Goal: Transaction & Acquisition: Book appointment/travel/reservation

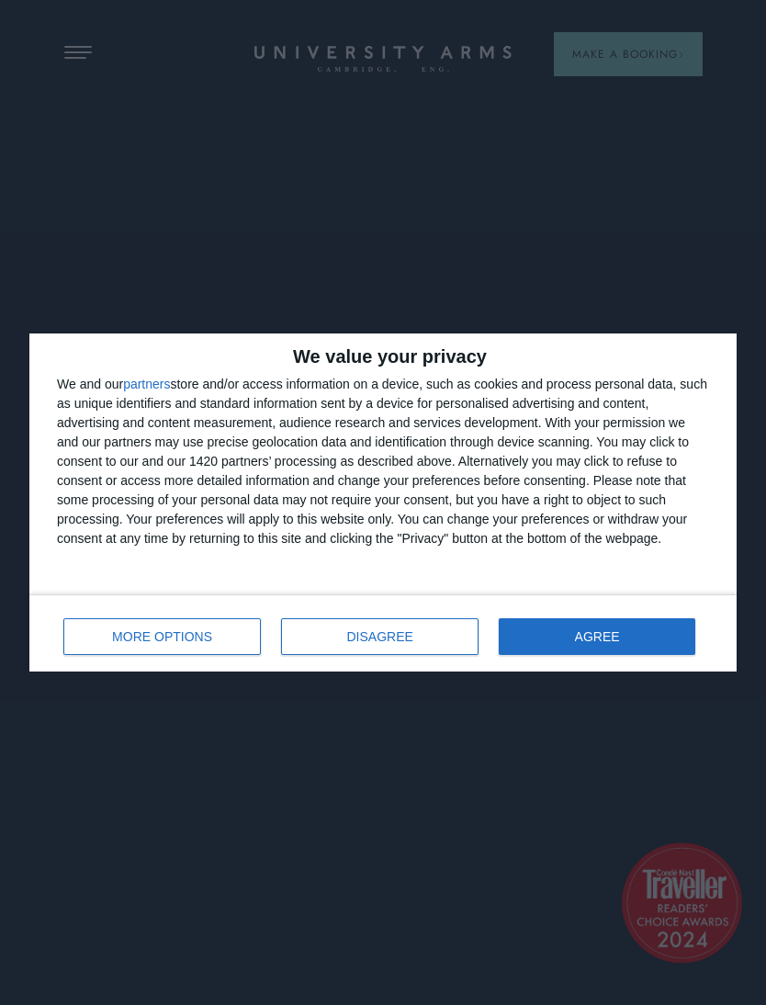
click at [564, 653] on button "AGREE" at bounding box center [597, 636] width 197 height 37
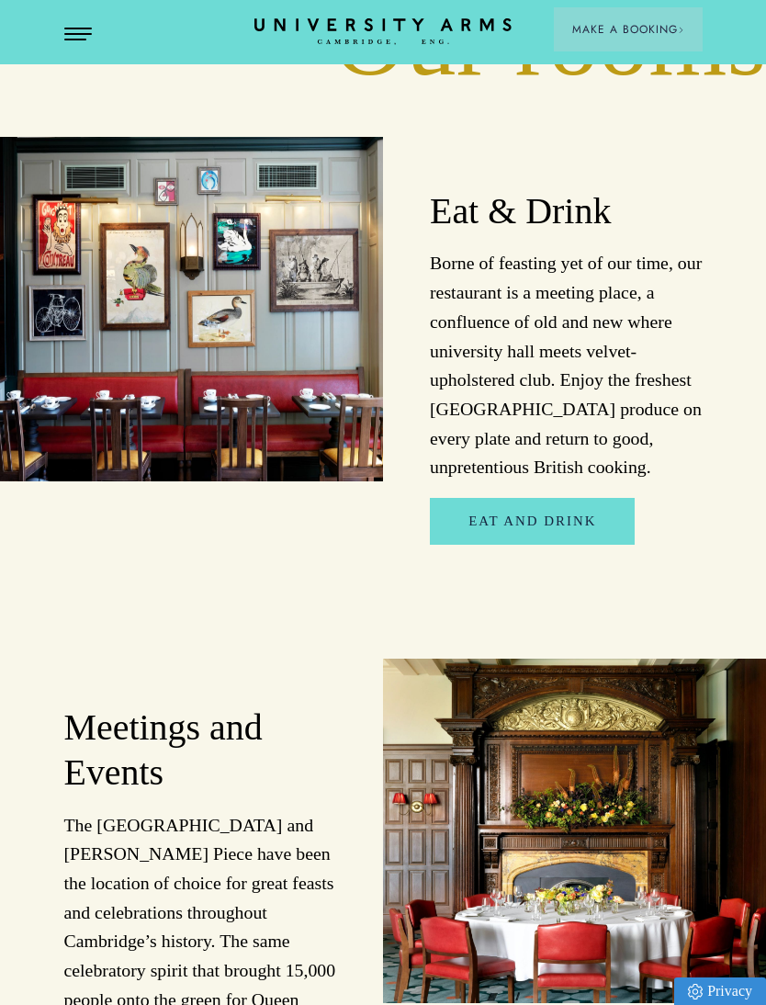
scroll to position [2786, 0]
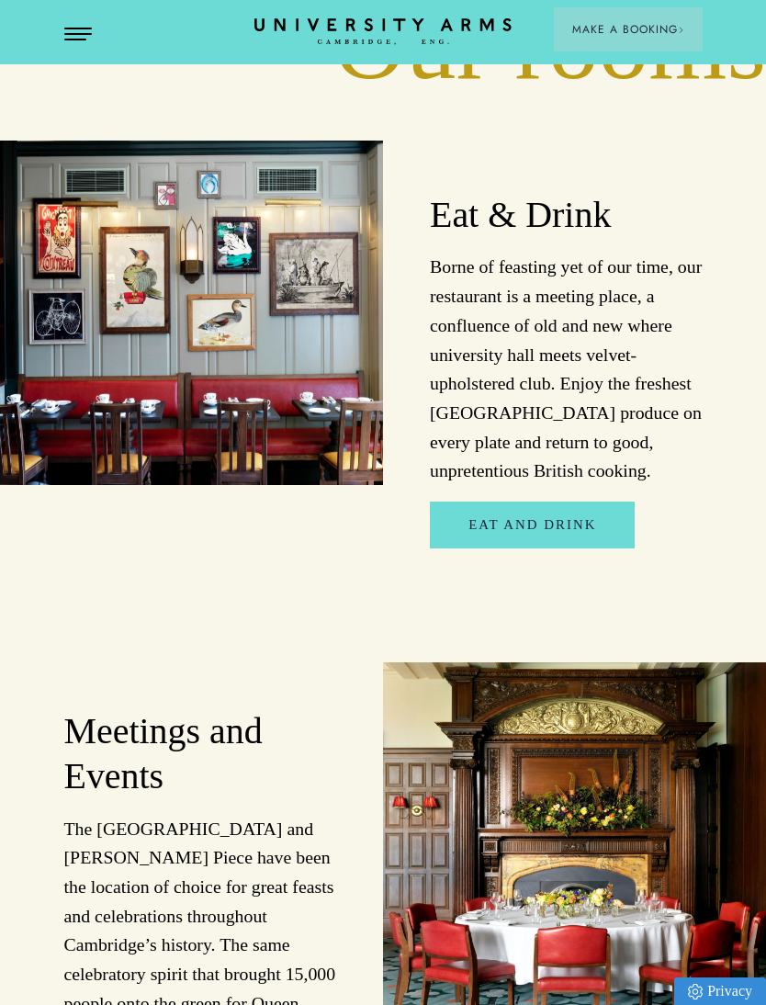
click at [73, 28] on span "Open Menu" at bounding box center [71, 29] width 14 height 2
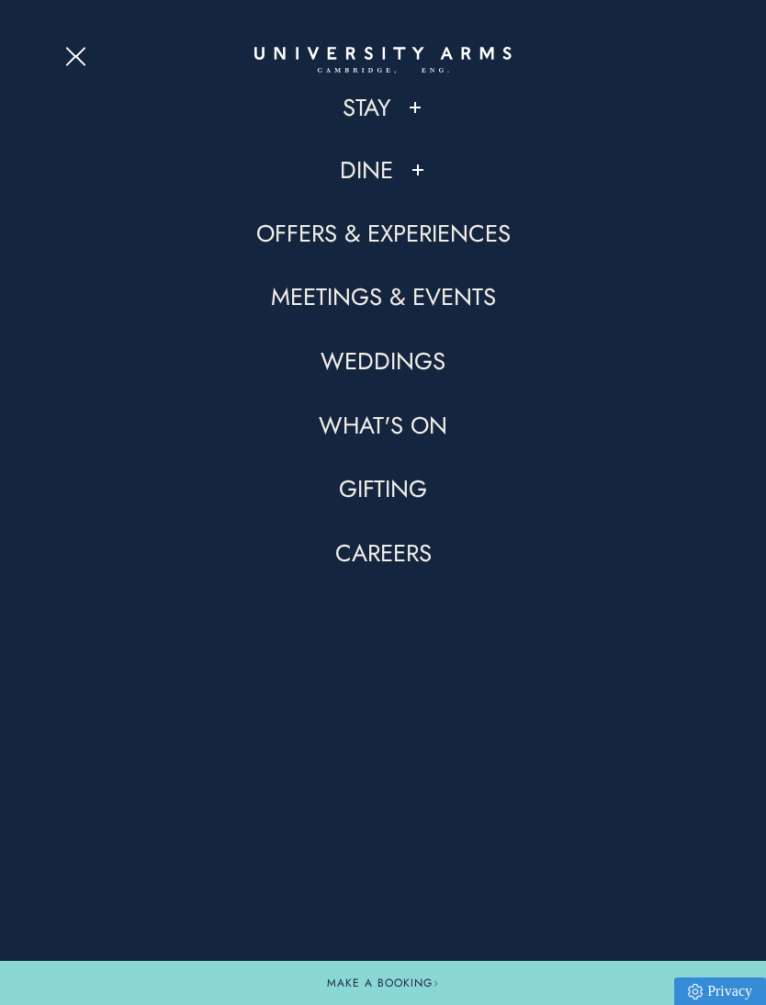
click at [353, 118] on link "Stay" at bounding box center [367, 107] width 48 height 31
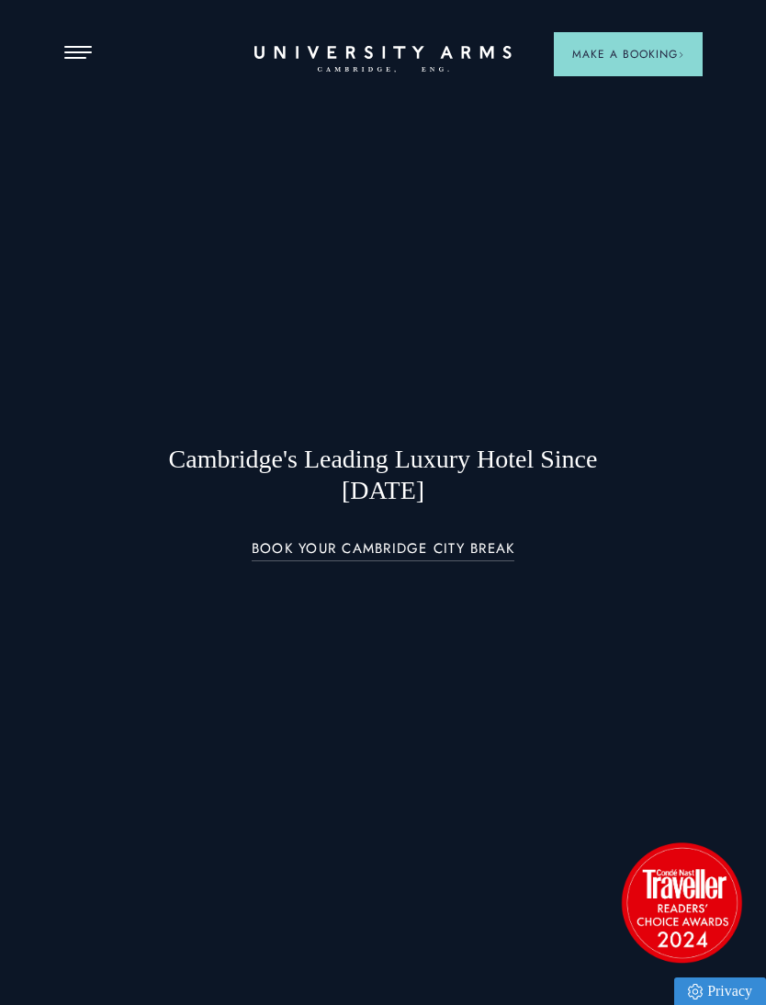
click at [81, 57] on span "Open Menu" at bounding box center [82, 58] width 8 height 2
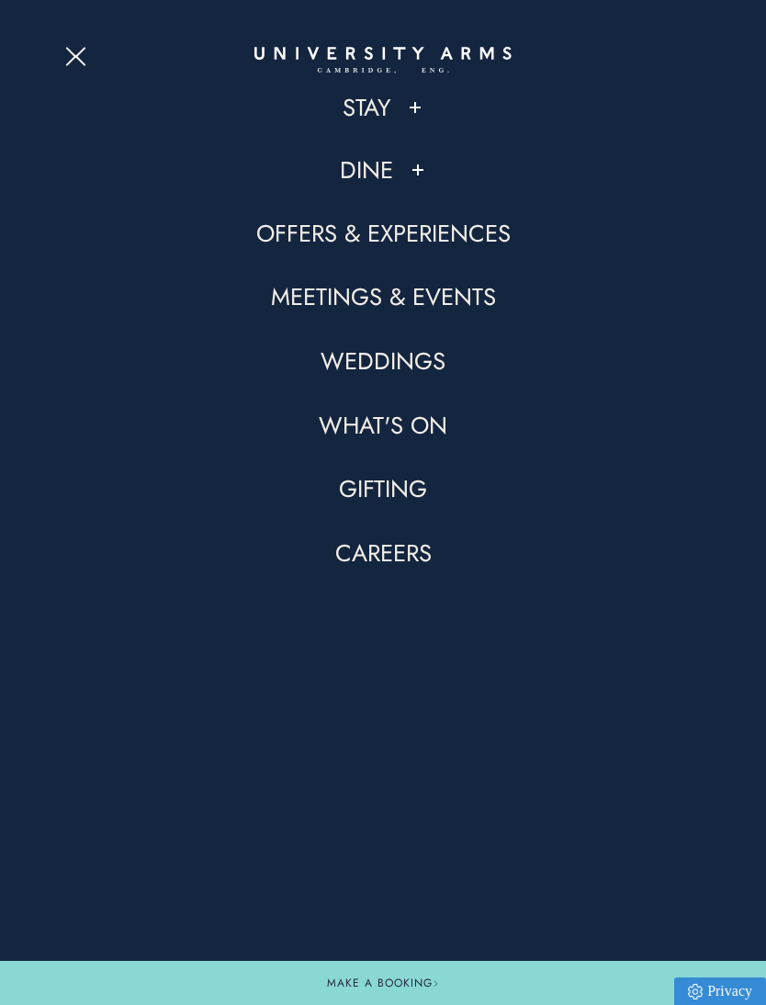
click at [363, 99] on link "Stay" at bounding box center [367, 107] width 48 height 31
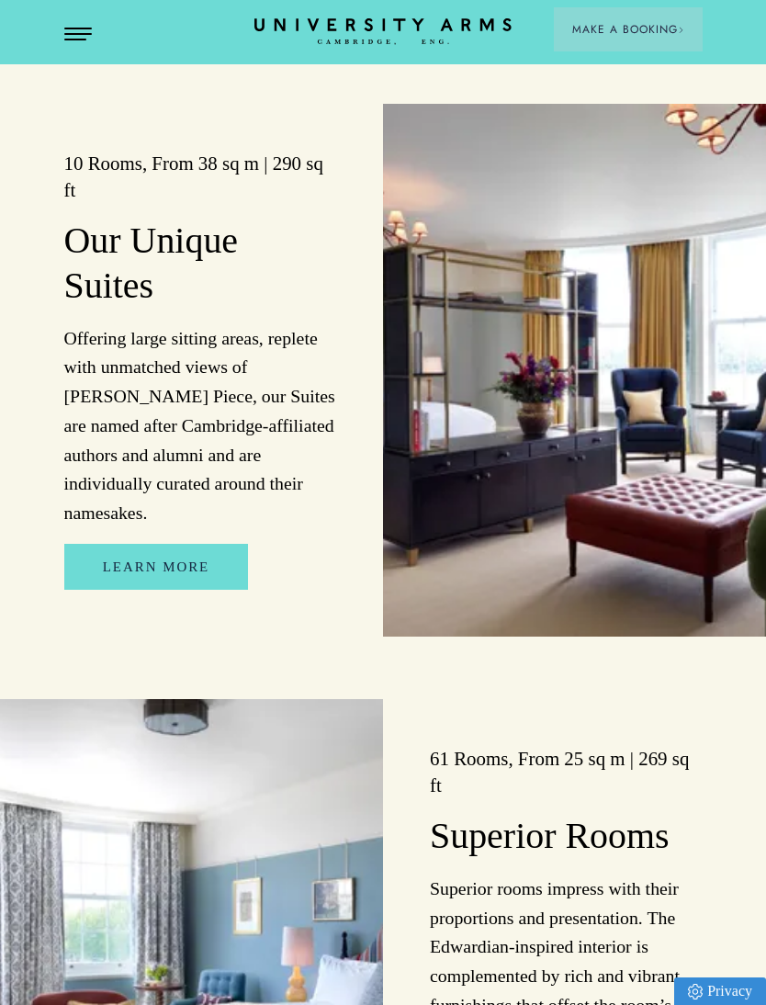
scroll to position [1656, 0]
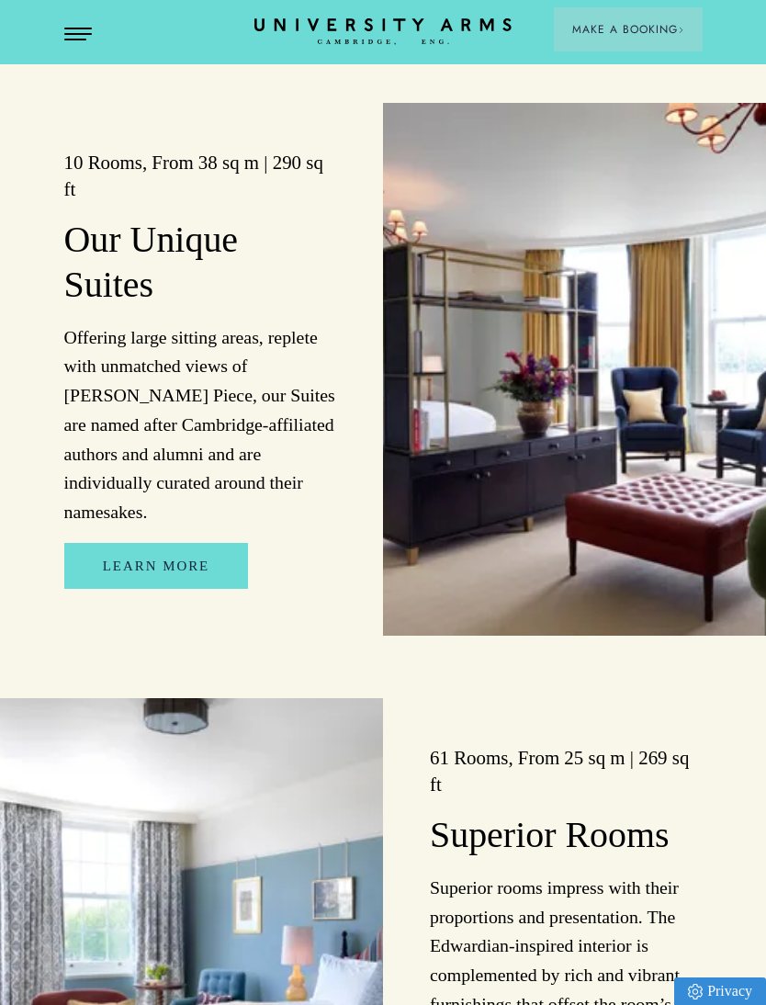
click at [112, 543] on link "Learn more" at bounding box center [156, 566] width 184 height 46
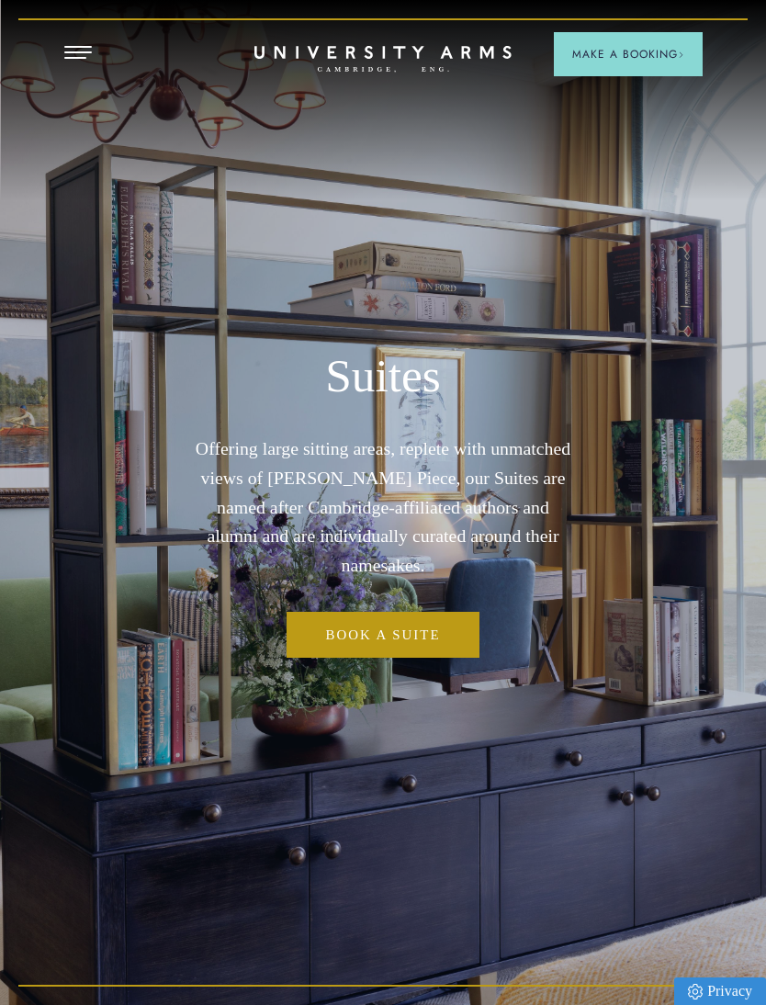
click at [319, 640] on link "Book a Suite" at bounding box center [383, 635] width 192 height 46
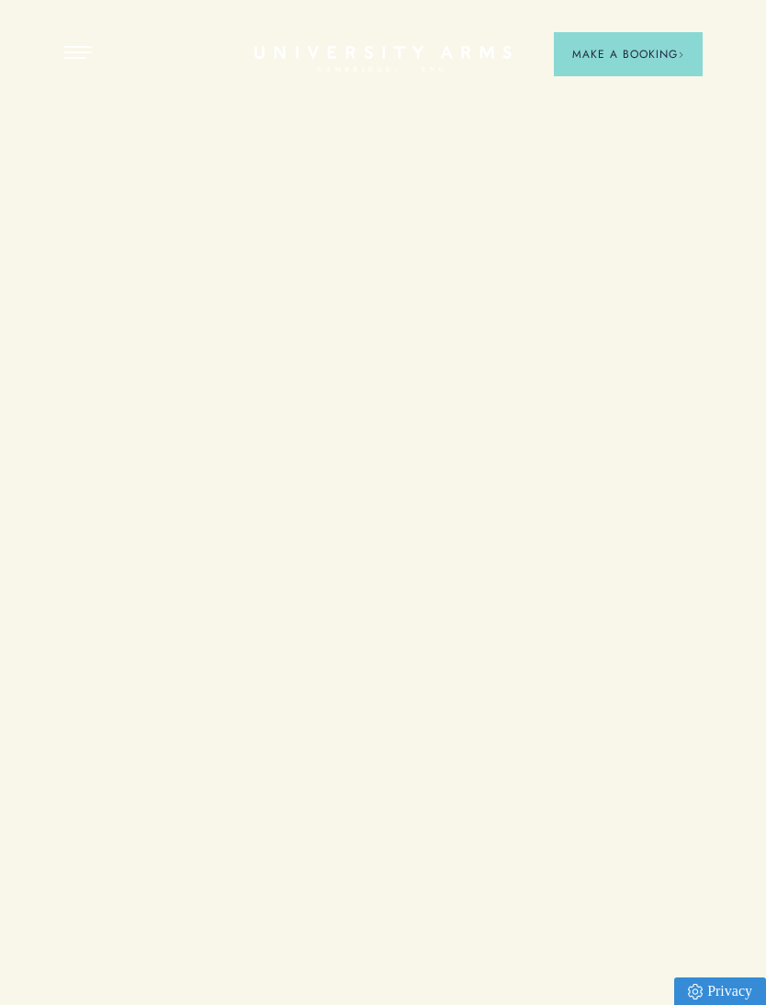
scroll to position [1656, 0]
